Goal: Information Seeking & Learning: Learn about a topic

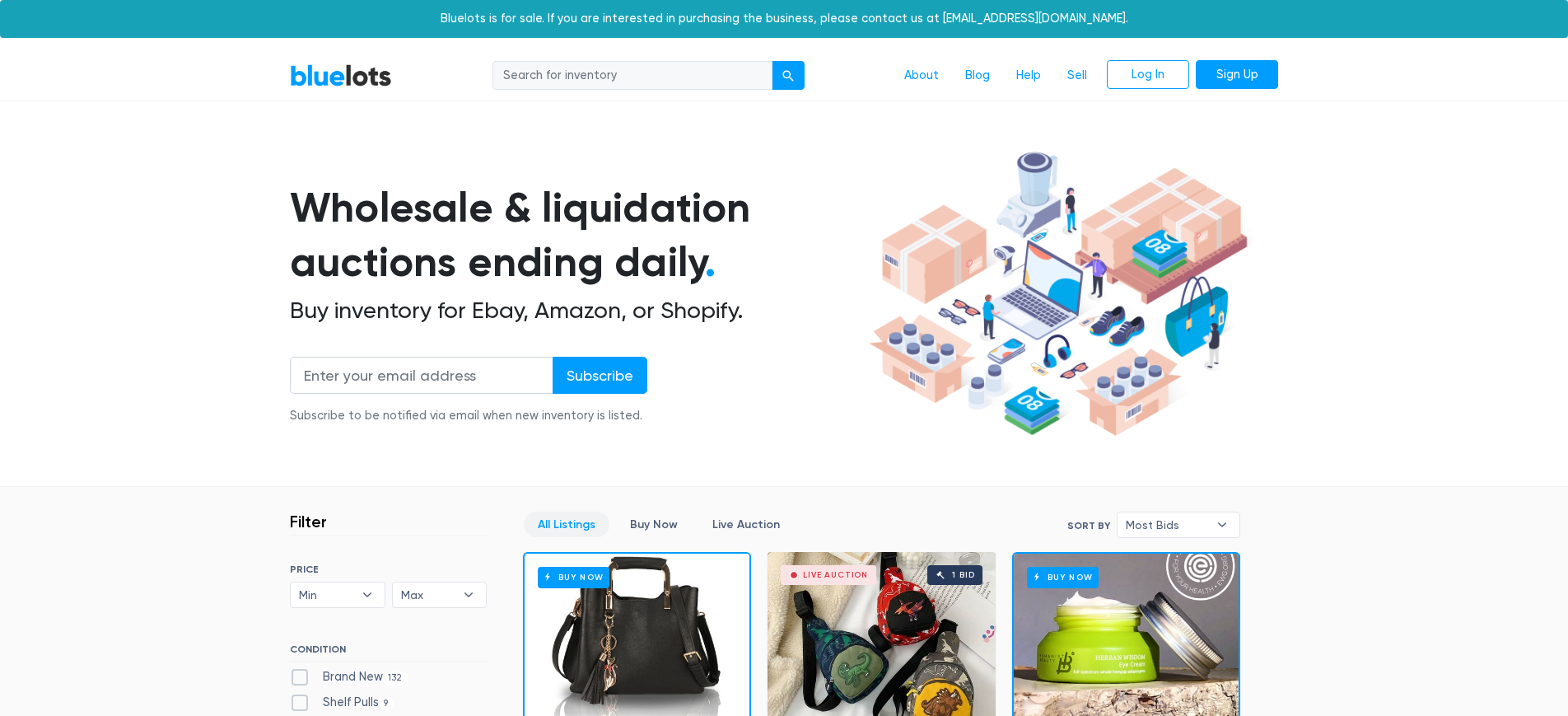
click at [606, 81] on input "search" at bounding box center [632, 76] width 280 height 30
type input "car seats"
click at [788, 74] on button "submit" at bounding box center [788, 76] width 33 height 30
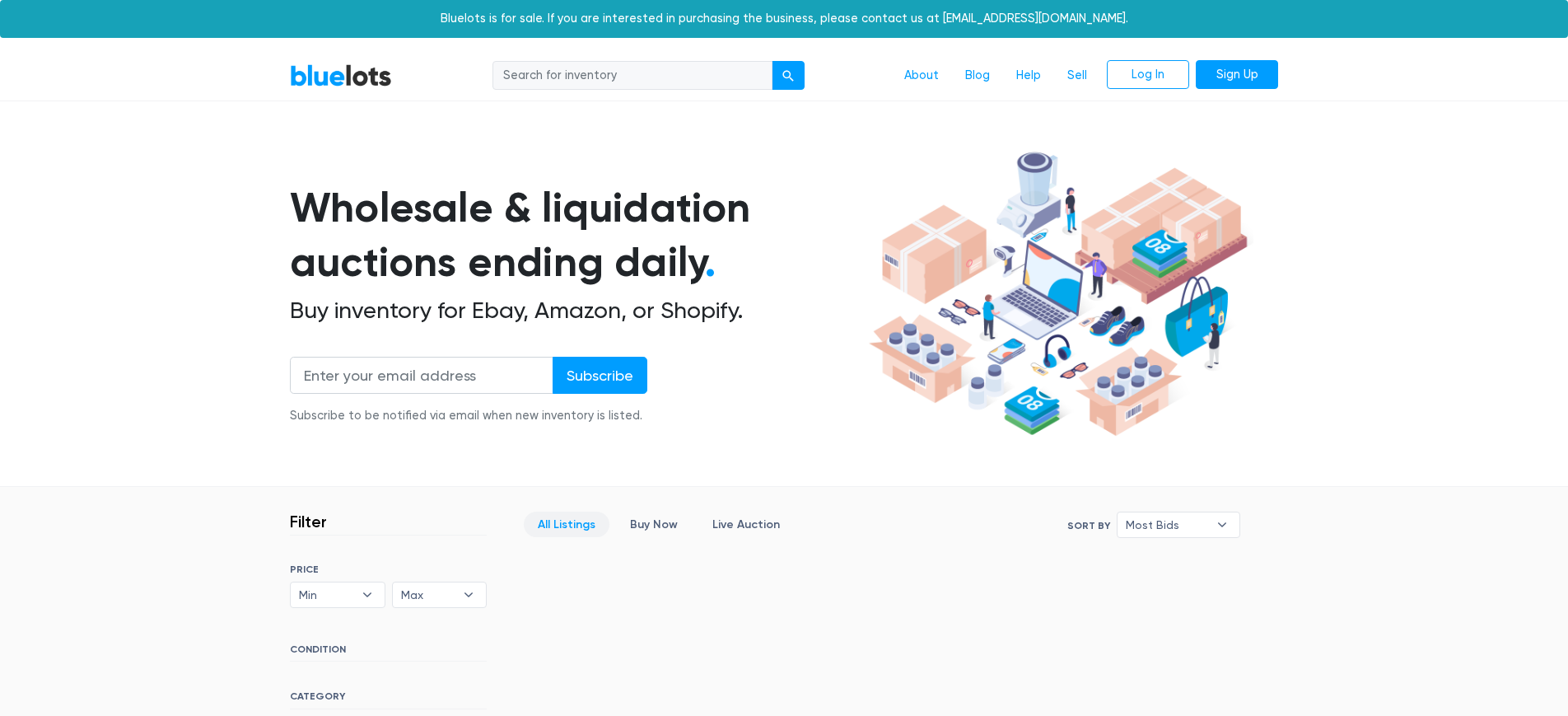
click at [602, 73] on input "search" at bounding box center [632, 76] width 280 height 30
type input "tools"
click at [788, 74] on button "submit" at bounding box center [788, 76] width 33 height 30
click at [337, 81] on link "BlueLots" at bounding box center [341, 75] width 102 height 23
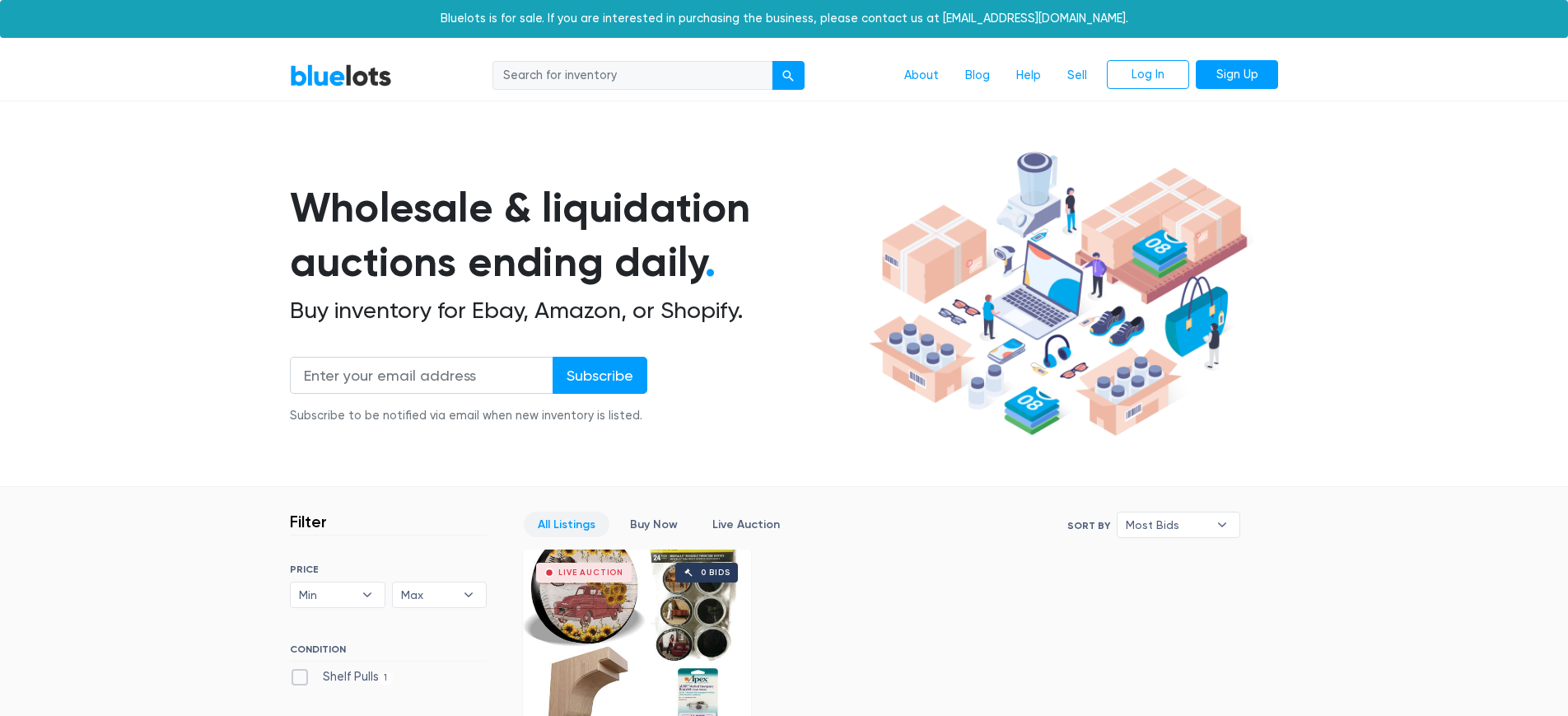
click at [661, 80] on input "search" at bounding box center [632, 76] width 280 height 30
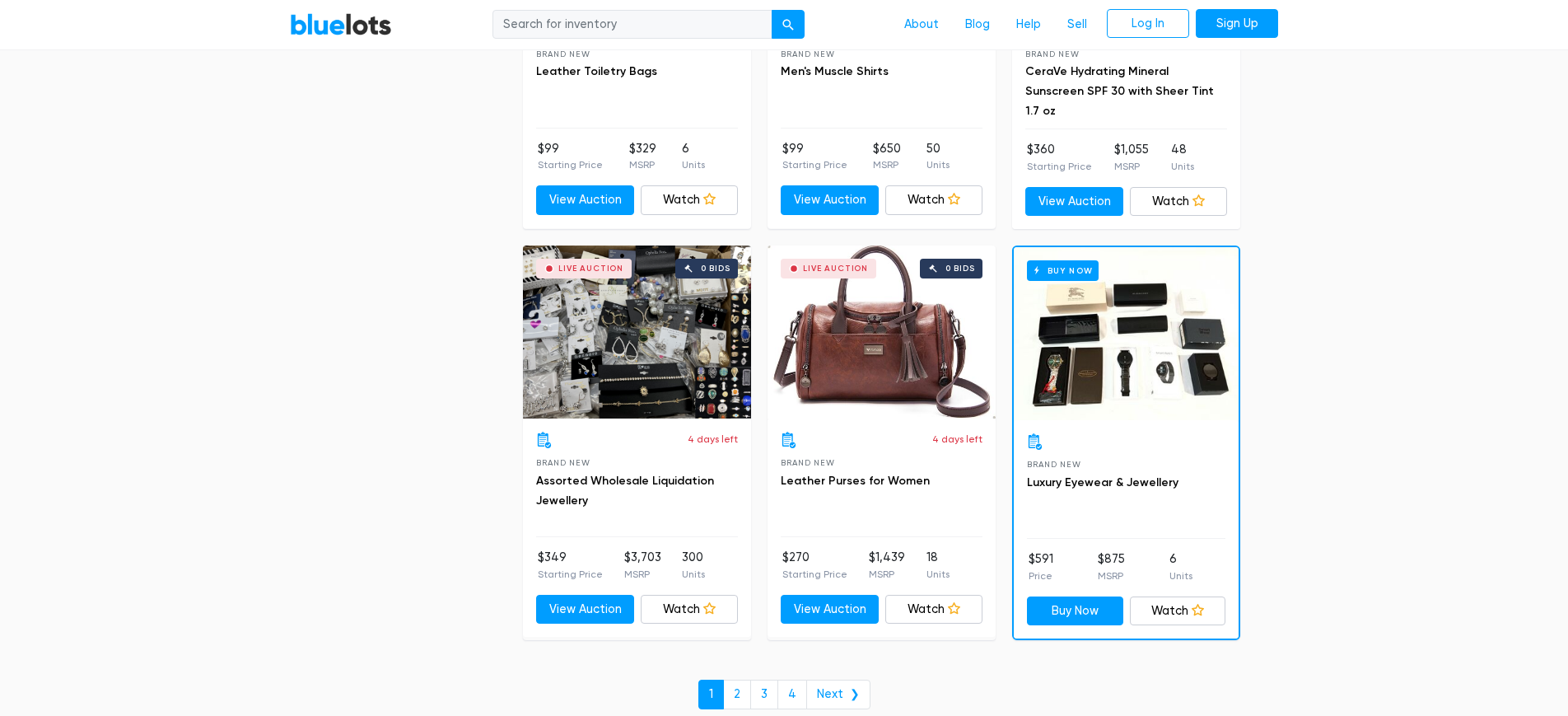
scroll to position [6919, 0]
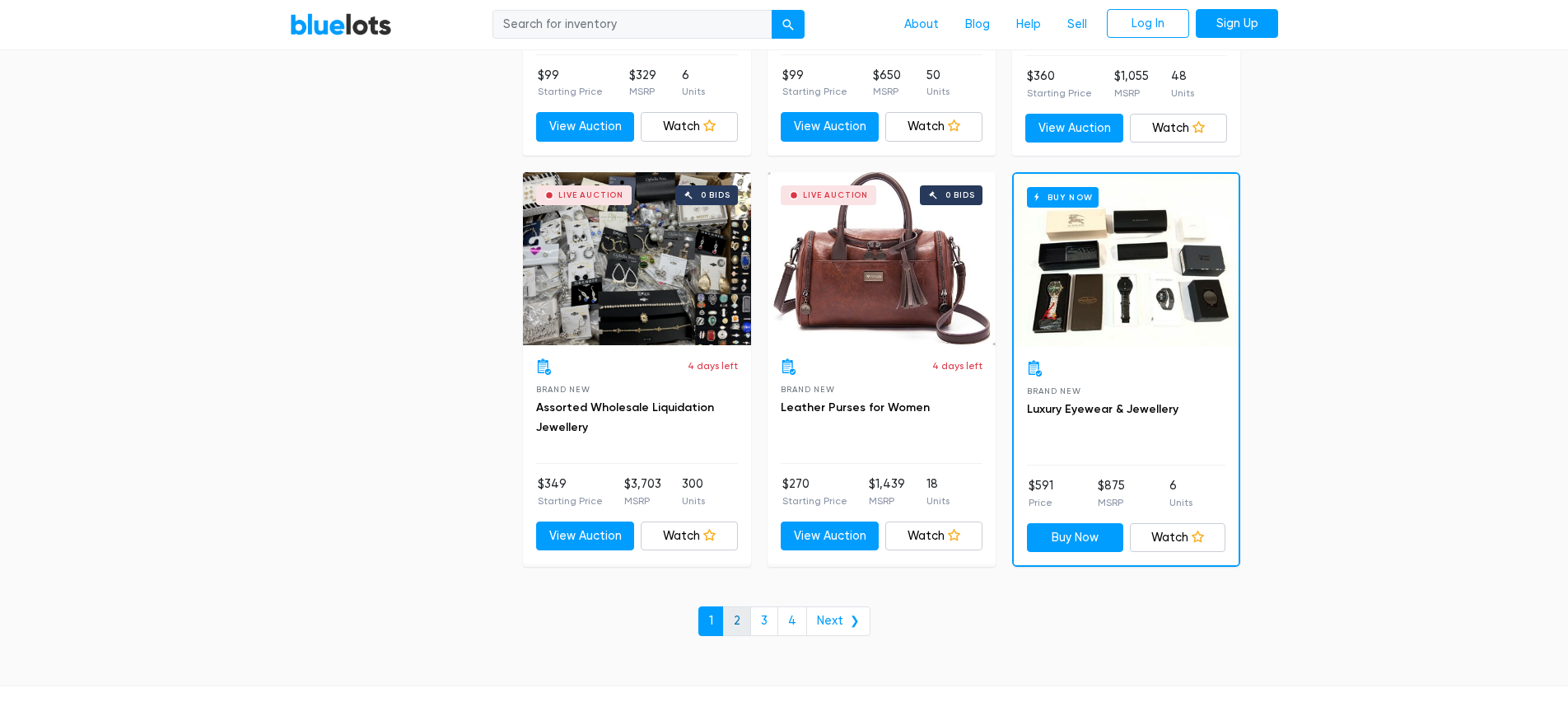
click at [736, 607] on link "2" at bounding box center [737, 621] width 28 height 30
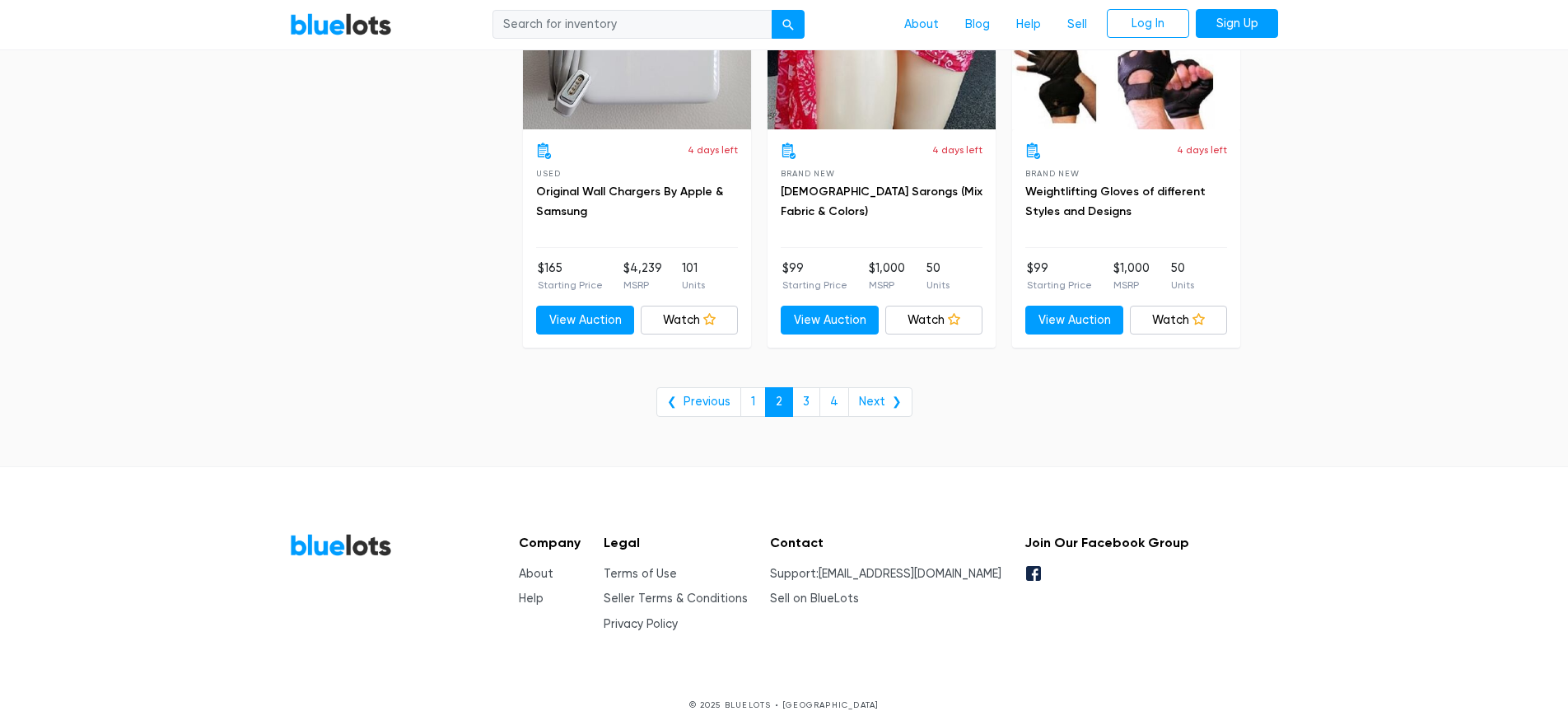
scroll to position [6747, 0]
click at [805, 388] on link "3" at bounding box center [806, 403] width 28 height 30
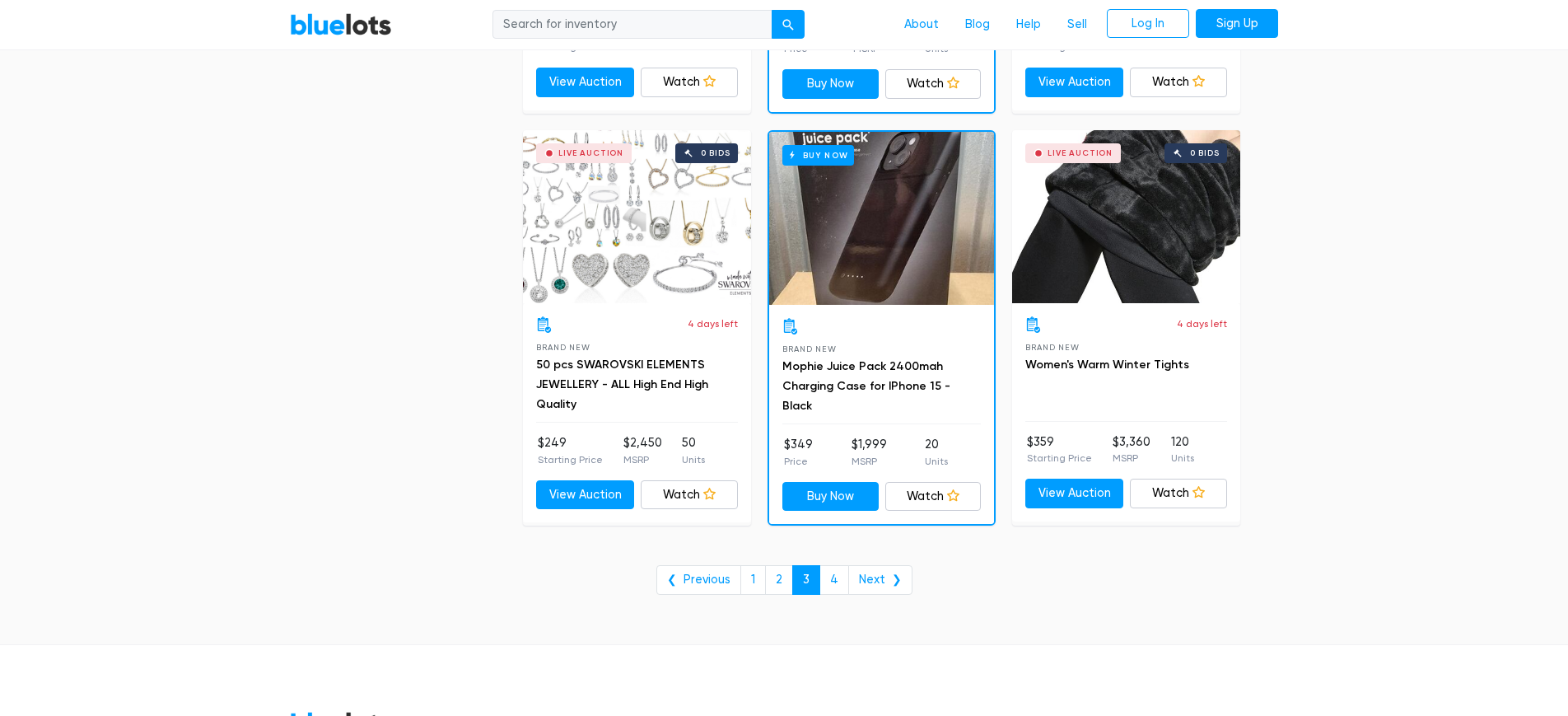
scroll to position [6580, 0]
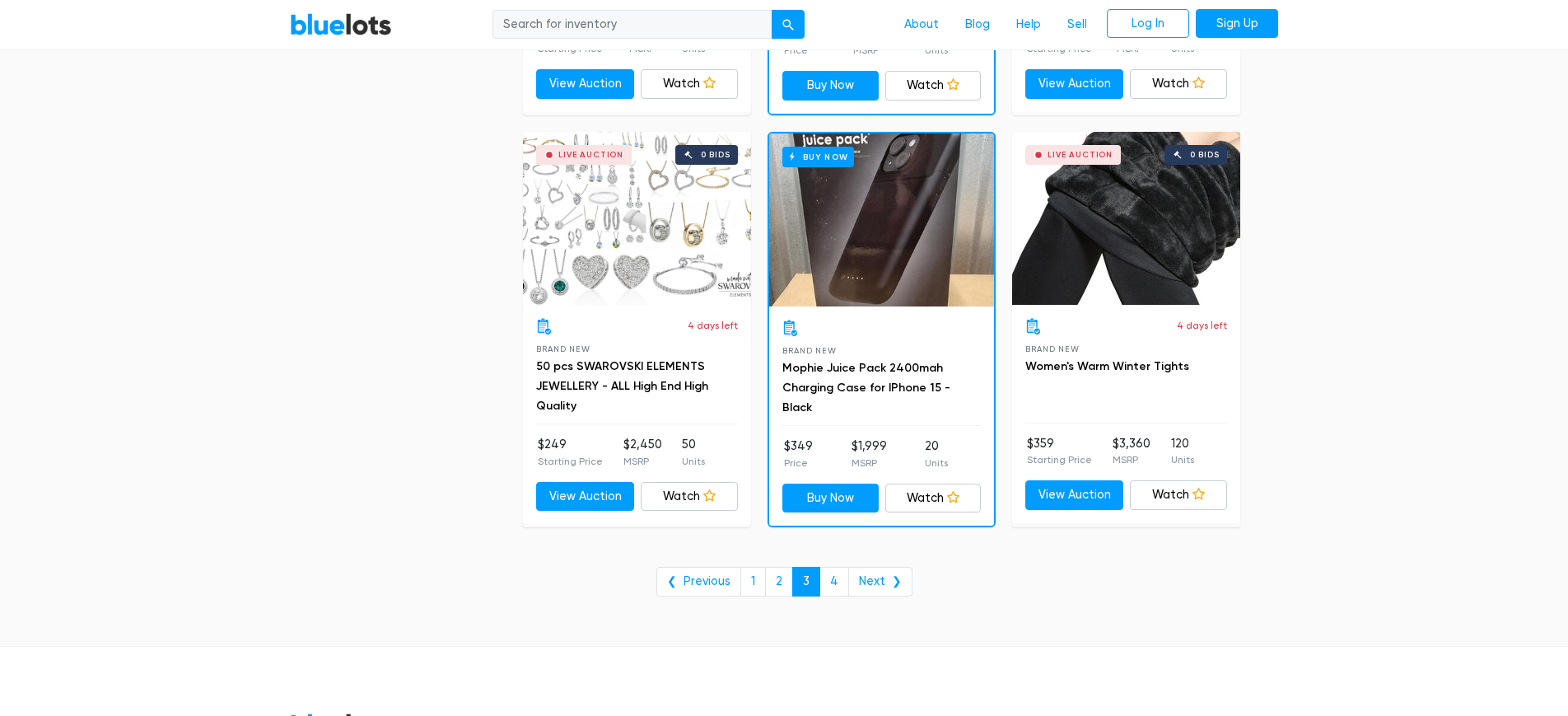
click at [1074, 150] on div "Live Auction" at bounding box center [1079, 154] width 65 height 8
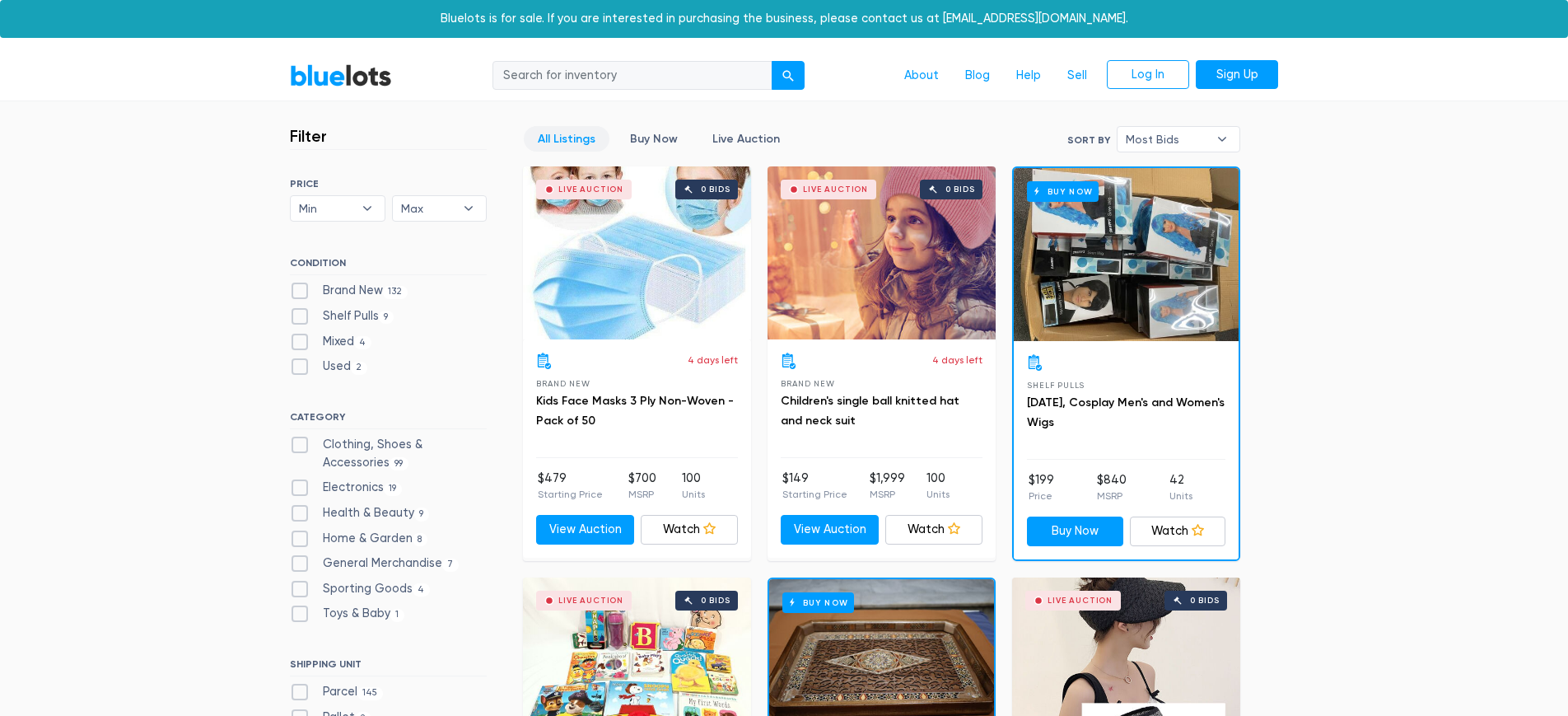
scroll to position [0, 0]
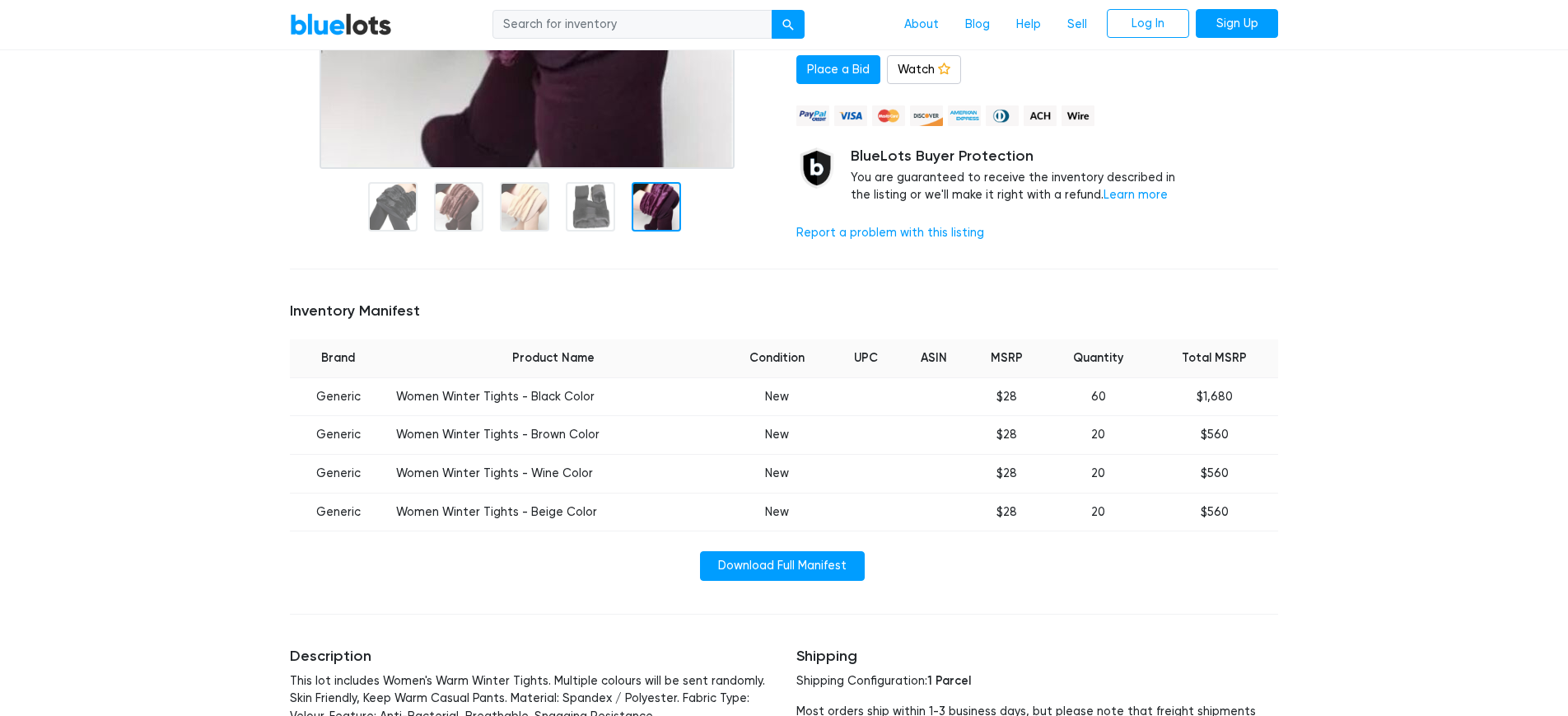
scroll to position [535, 0]
